Goal: Check status: Check status

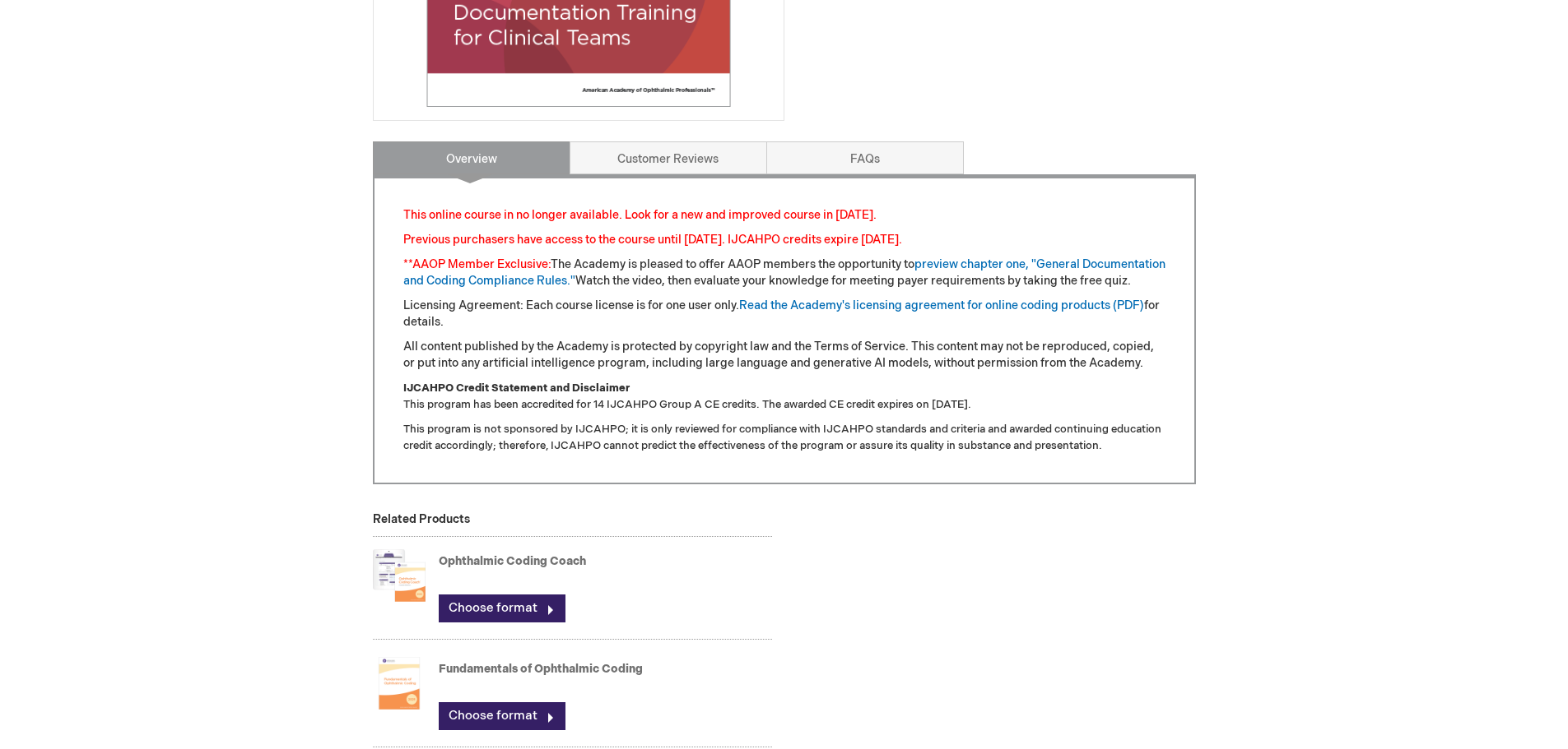
scroll to position [494, 0]
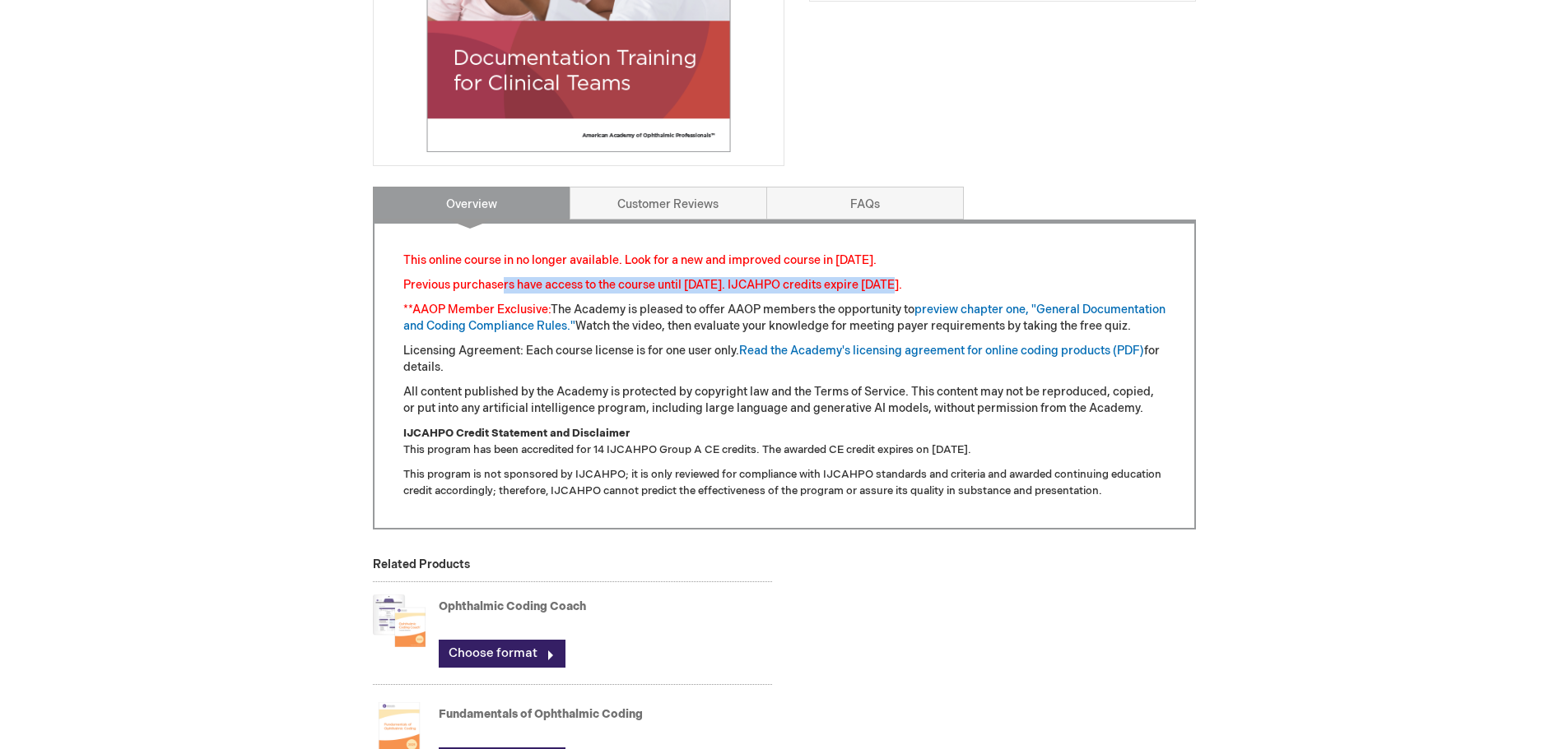
drag, startPoint x: 501, startPoint y: 282, endPoint x: 889, endPoint y: 288, distance: 388.0
click at [889, 288] on font "Previous purchasers have access to the course until [DATE]. IJCAHPO credits exp…" at bounding box center [652, 285] width 499 height 14
drag, startPoint x: 599, startPoint y: 274, endPoint x: 922, endPoint y: 278, distance: 323.0
click at [922, 278] on div "This online course in no longer available. Look for a new and improved course i…" at bounding box center [784, 376] width 762 height 247
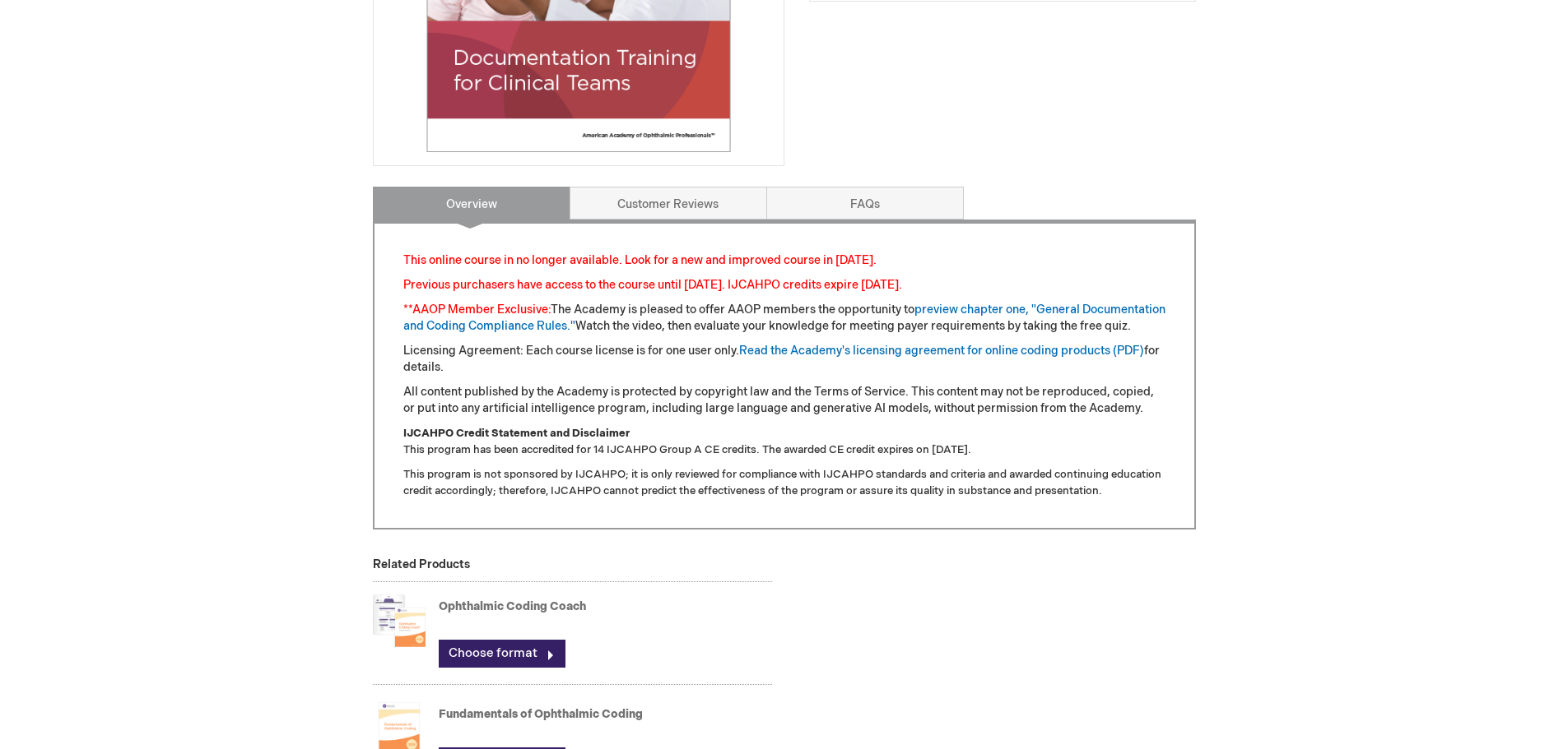
click at [902, 279] on font "Previous purchasers have access to the course until [DATE]. IJCAHPO credits exp…" at bounding box center [652, 285] width 499 height 14
click at [997, 277] on p "Previous purchasers have access to the course until [DATE]. IJCAHPO credits exp…" at bounding box center [784, 285] width 762 height 17
drag, startPoint x: 518, startPoint y: 260, endPoint x: 791, endPoint y: 252, distance: 273.1
click at [791, 252] on div "This online course in no longer available. Look for a new and improved course i…" at bounding box center [784, 374] width 823 height 310
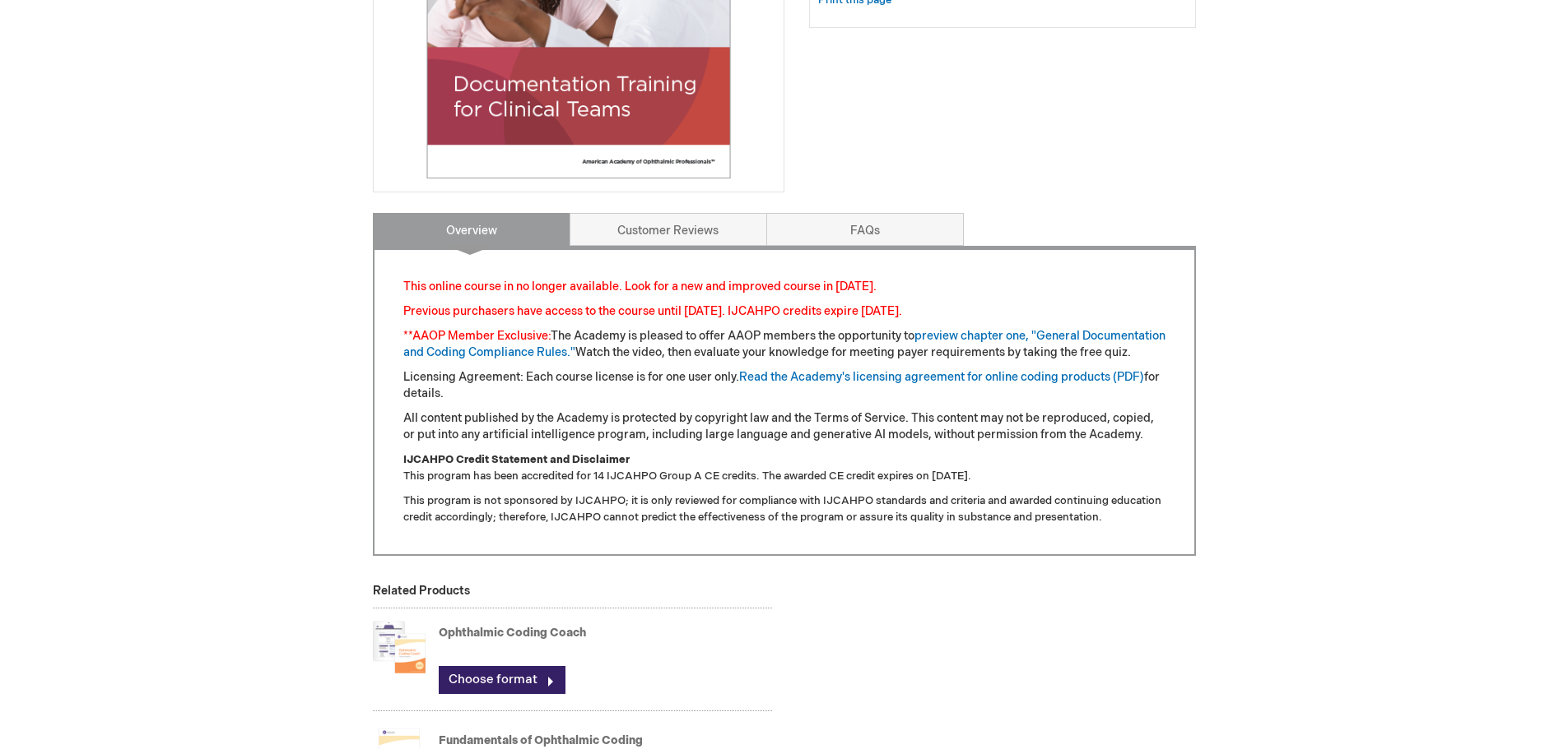
scroll to position [0, 0]
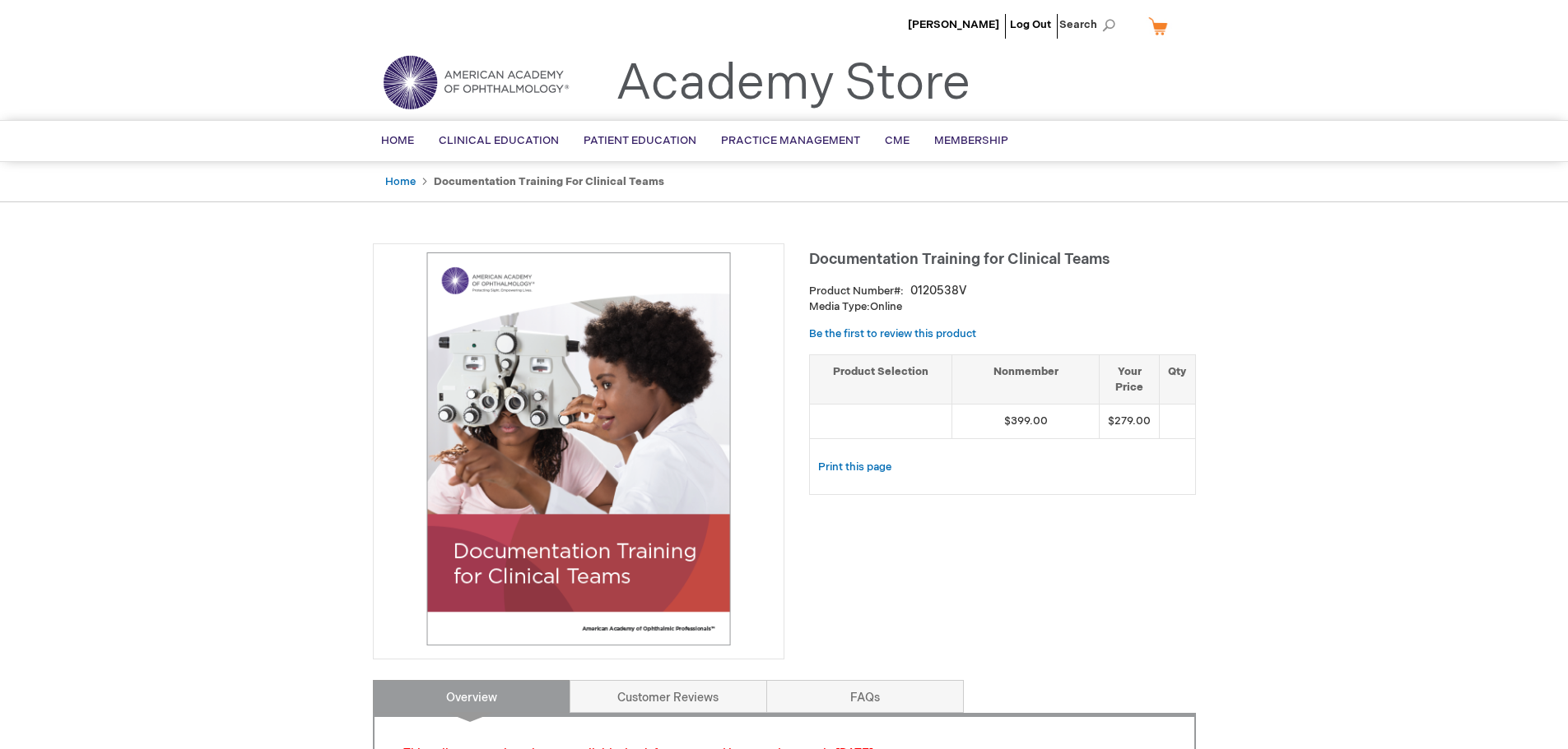
drag, startPoint x: 1344, startPoint y: 577, endPoint x: 1268, endPoint y: 288, distance: 298.8
click at [1305, 48] on div "[PERSON_NAME] Log Out Search My Cart CLOSE RECENTLY ADDED ITEM(S) Close There a…" at bounding box center [784, 28] width 1568 height 57
click at [937, 22] on span "[PERSON_NAME]" at bounding box center [954, 25] width 91 height 14
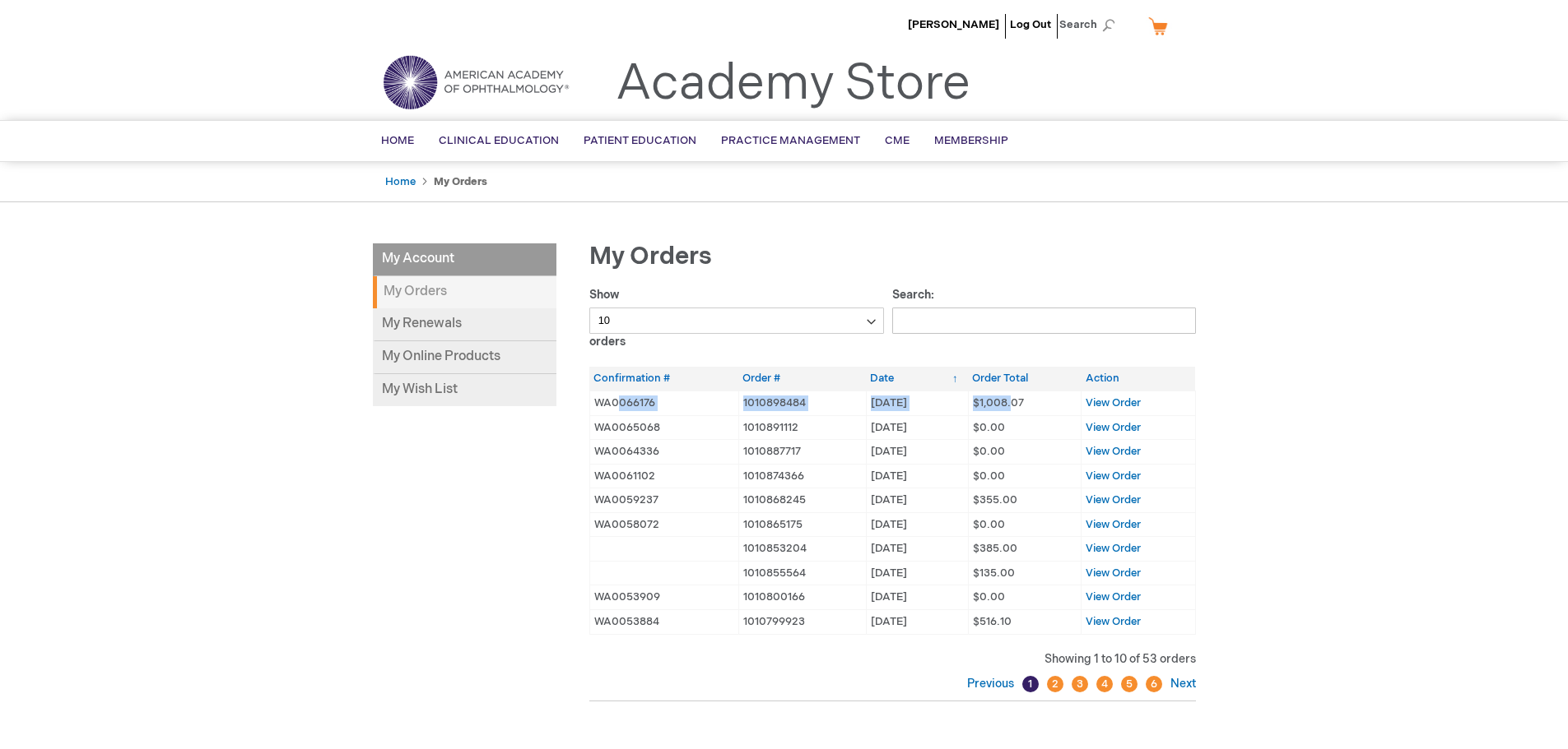
drag, startPoint x: 1012, startPoint y: 400, endPoint x: 620, endPoint y: 405, distance: 392.0
click at [620, 405] on tr "WA0066176 1010898484 [DATE] [DATE] $1,008.07 View Order" at bounding box center [891, 402] width 606 height 24
click at [620, 405] on td "WA0066176" at bounding box center [663, 402] width 149 height 24
click at [439, 373] on link "My Online Products" at bounding box center [465, 357] width 184 height 33
click at [483, 362] on link "My Online Products" at bounding box center [465, 357] width 184 height 33
